Goal: Task Accomplishment & Management: Use online tool/utility

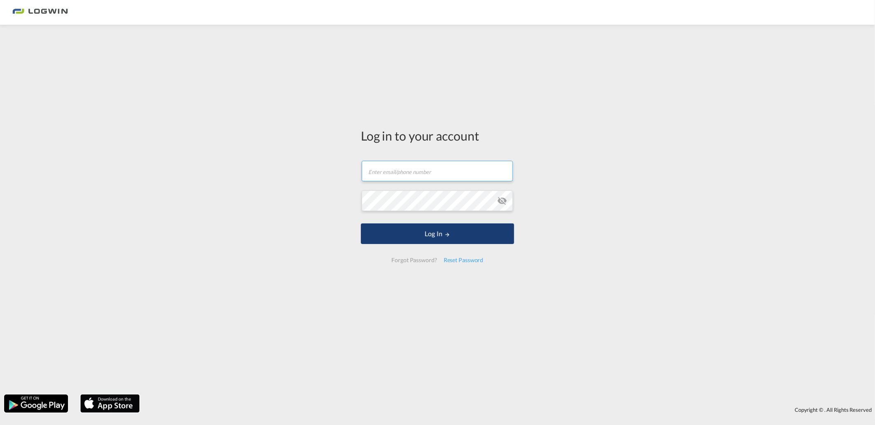
type input "[PERSON_NAME][EMAIL_ADDRESS][DOMAIN_NAME]"
click at [501, 240] on button "Log In" at bounding box center [437, 233] width 153 height 21
